Goal: Navigation & Orientation: Find specific page/section

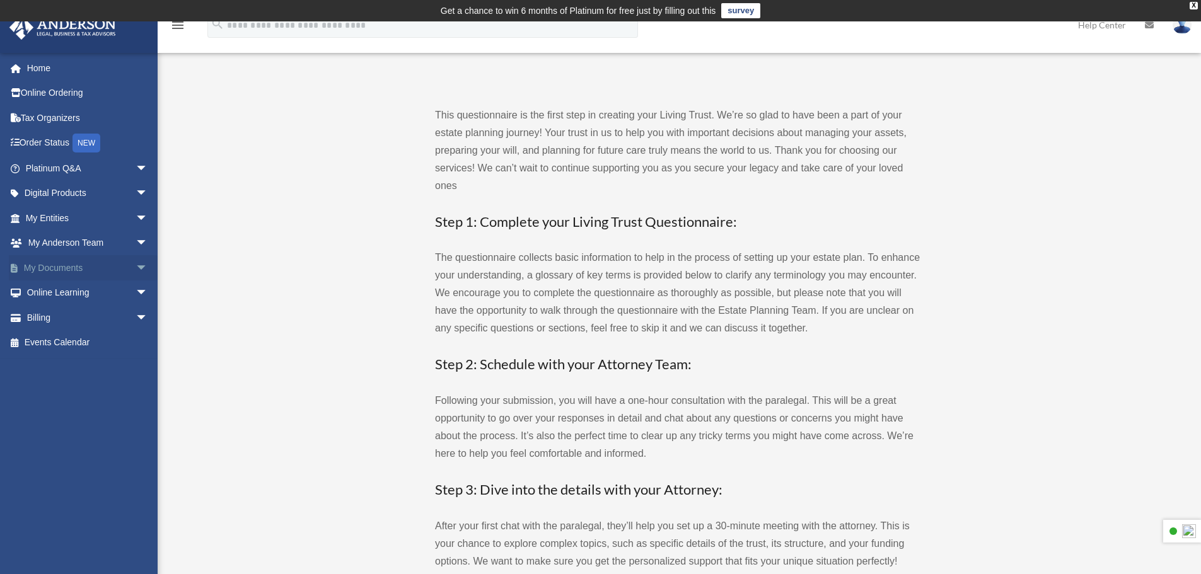
click at [136, 270] on span "arrow_drop_down" at bounding box center [148, 268] width 25 height 26
click at [75, 344] on link "Forms Library" at bounding box center [92, 342] width 149 height 25
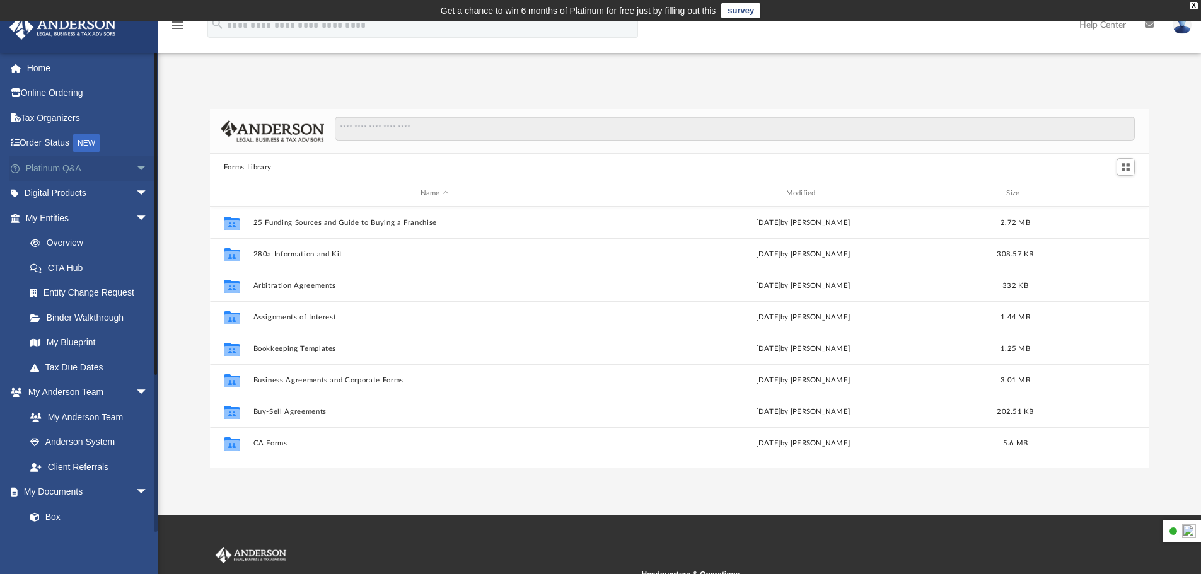
click at [139, 161] on span "arrow_drop_down" at bounding box center [148, 169] width 25 height 26
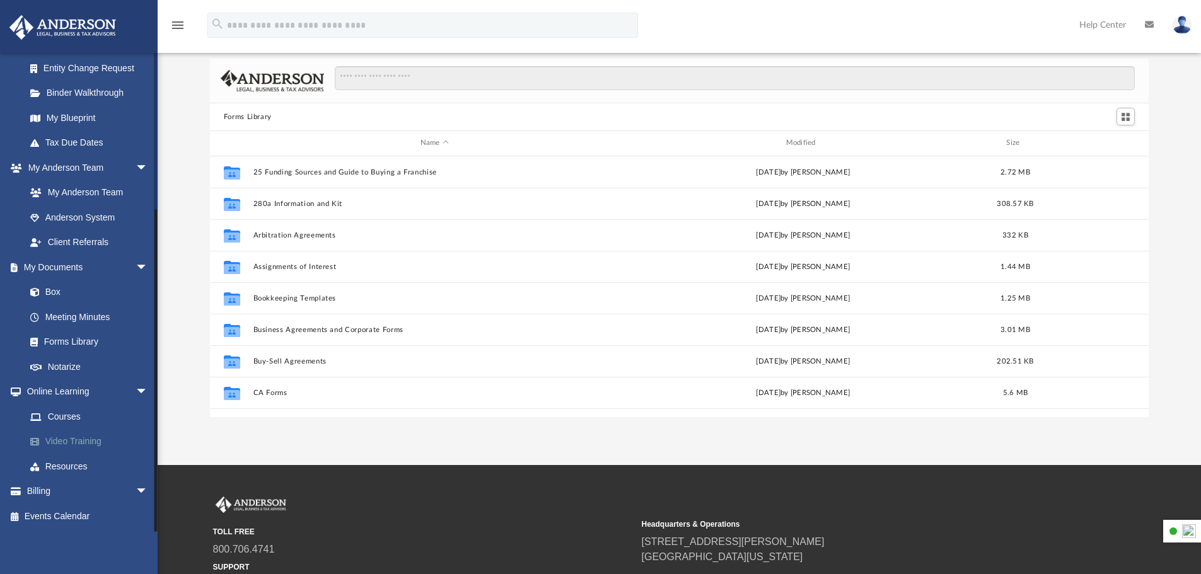
scroll to position [126, 0]
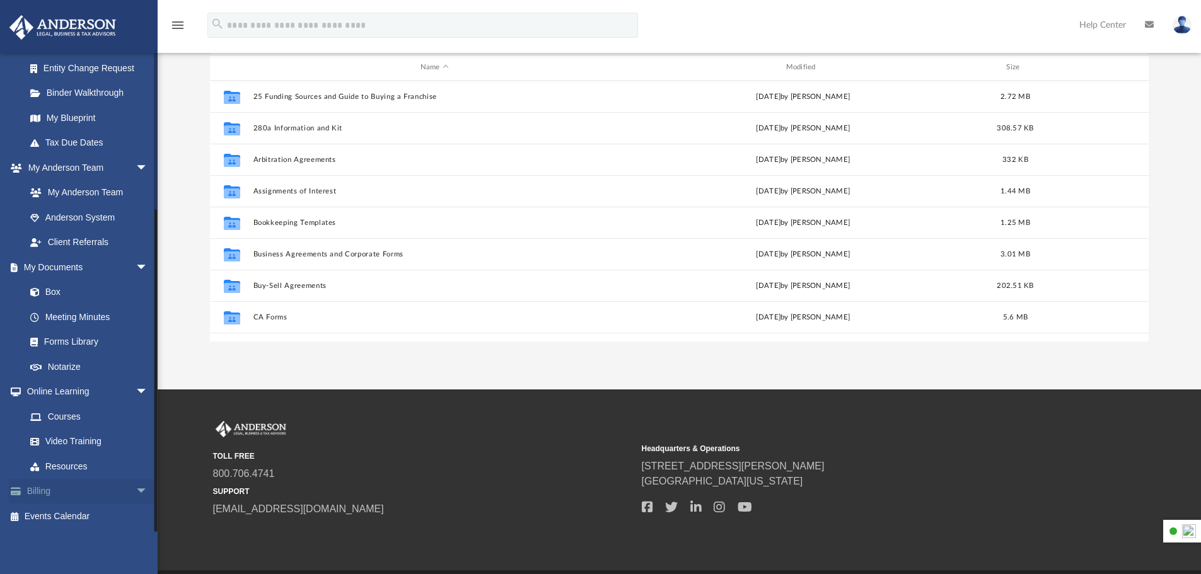
click at [103, 492] on link "Billing arrow_drop_down" at bounding box center [88, 491] width 158 height 25
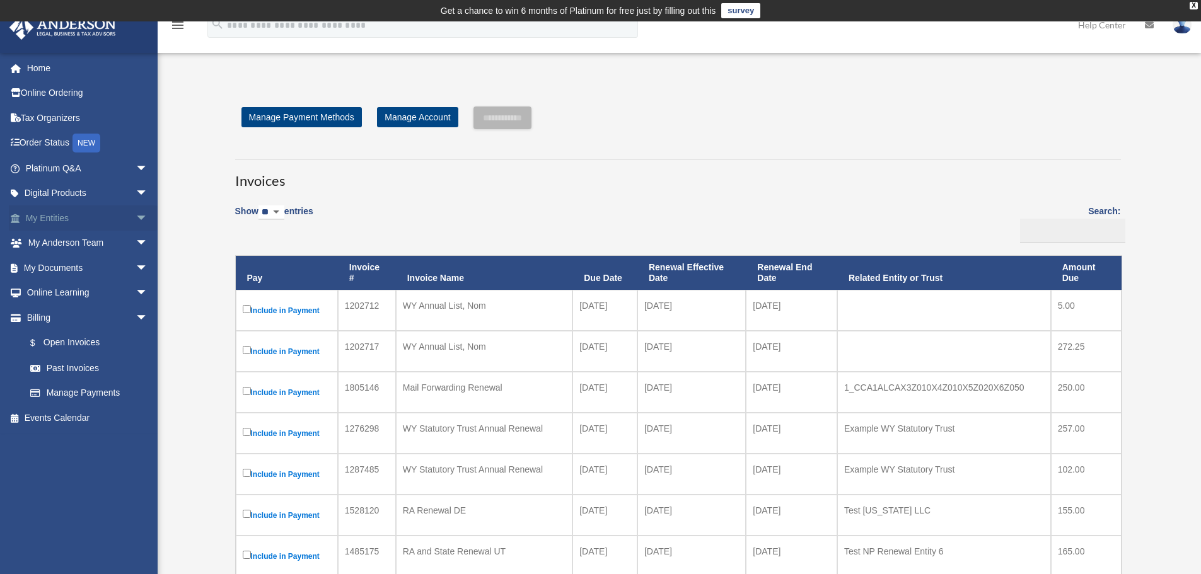
click at [136, 216] on span "arrow_drop_down" at bounding box center [148, 218] width 25 height 26
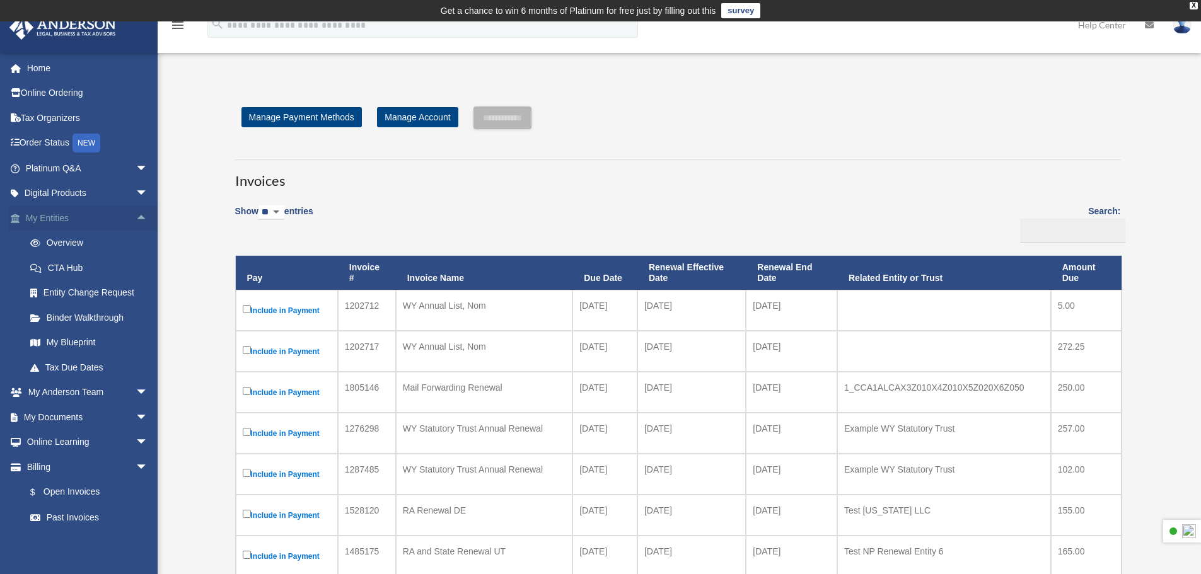
click at [136, 212] on span "arrow_drop_up" at bounding box center [148, 218] width 25 height 26
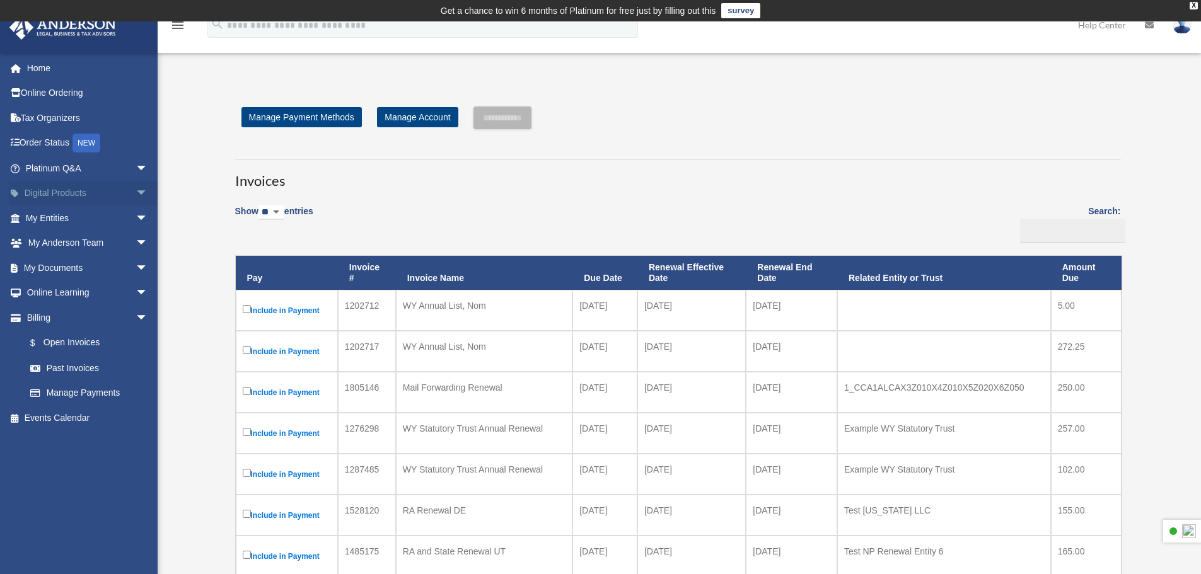
click at [136, 190] on span "arrow_drop_down" at bounding box center [148, 194] width 25 height 26
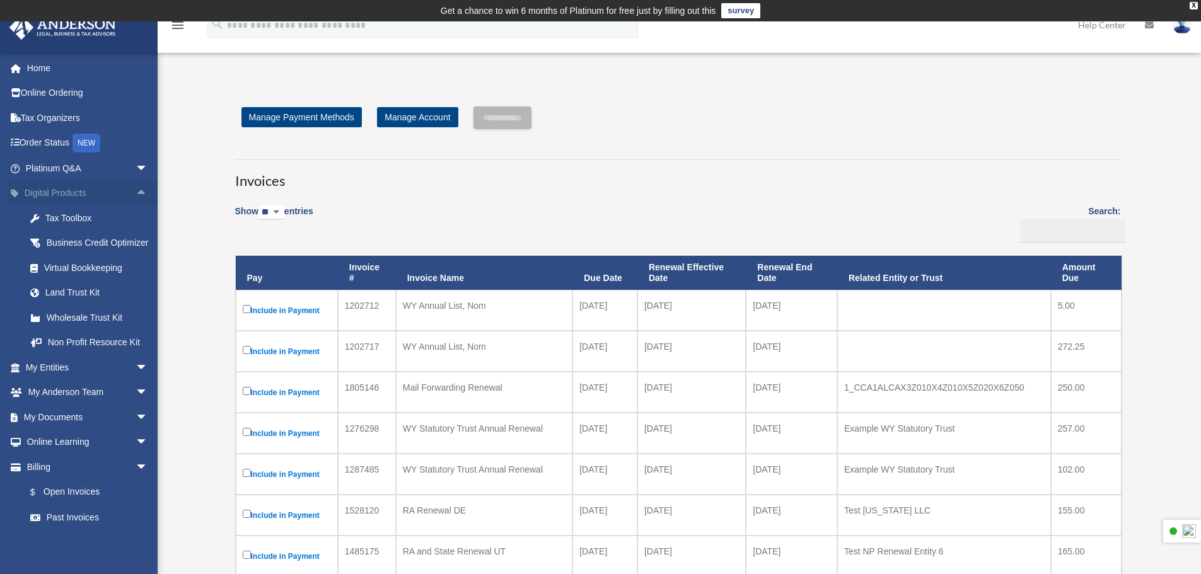
click at [136, 190] on span "arrow_drop_up" at bounding box center [148, 194] width 25 height 26
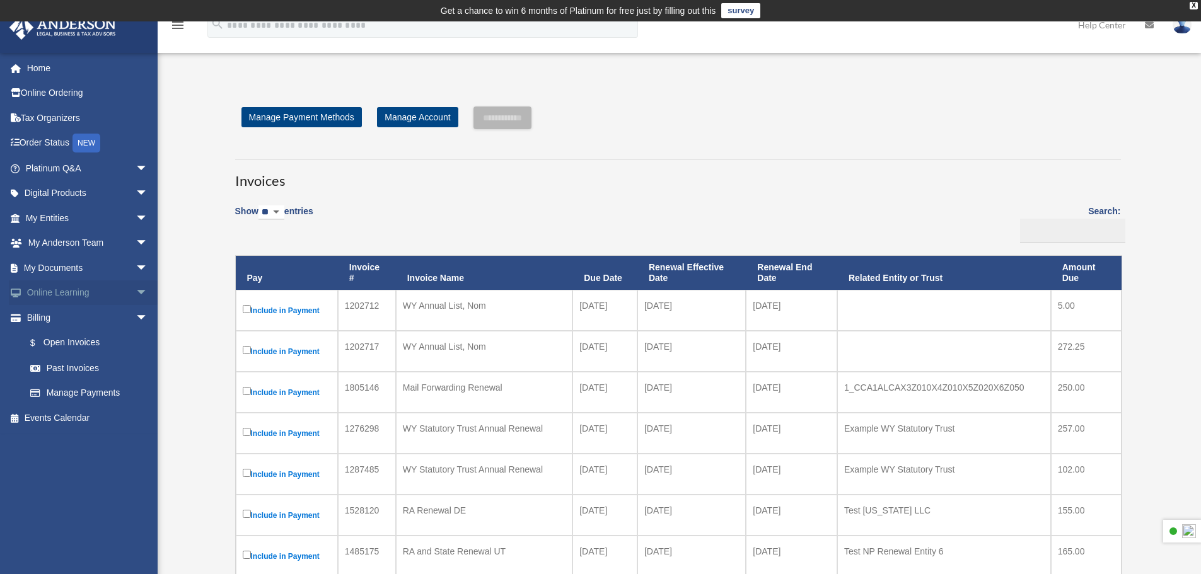
click at [136, 294] on span "arrow_drop_down" at bounding box center [148, 293] width 25 height 26
click at [136, 294] on span "arrow_drop_up" at bounding box center [148, 293] width 25 height 26
click at [136, 317] on span "arrow_drop_down" at bounding box center [148, 318] width 25 height 26
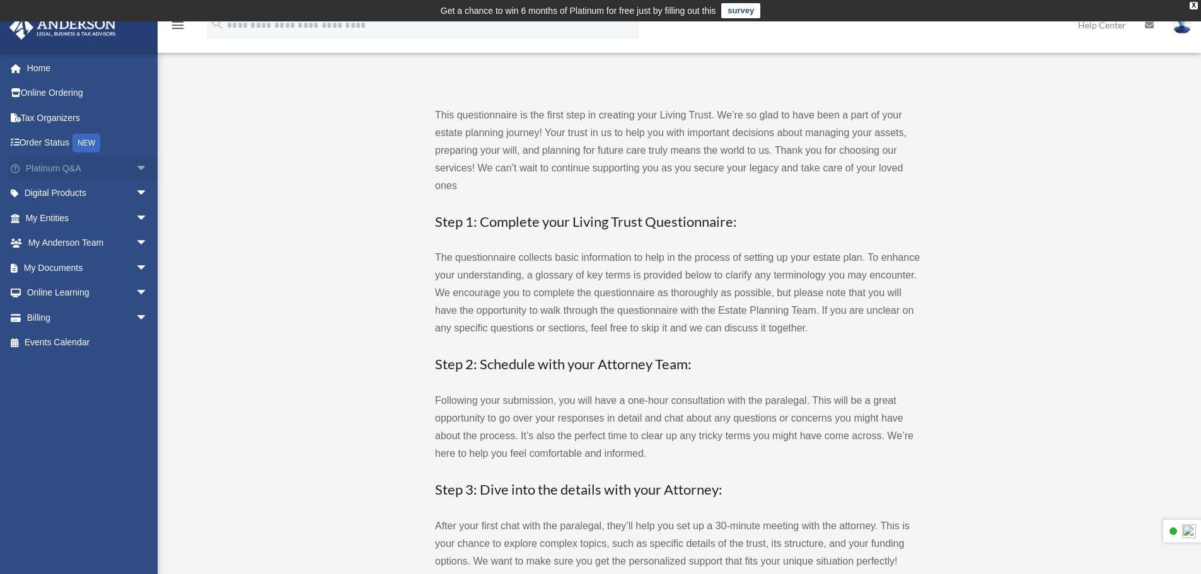
click at [136, 167] on span "arrow_drop_down" at bounding box center [148, 169] width 25 height 26
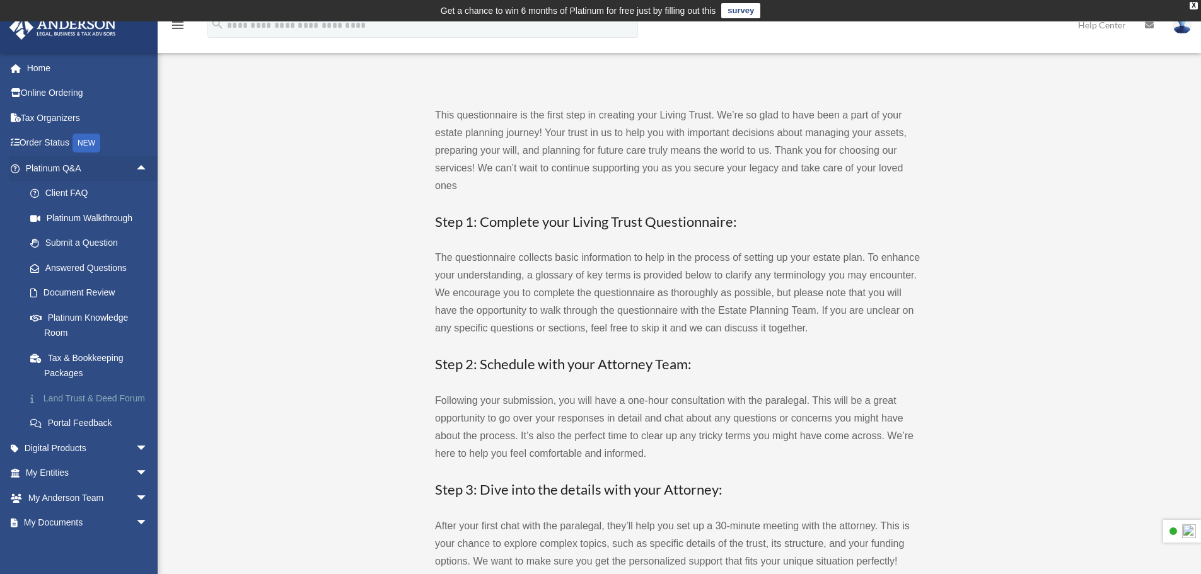
click at [56, 408] on link "Land Trust & Deed Forum" at bounding box center [92, 398] width 149 height 25
